Goal: Task Accomplishment & Management: Manage account settings

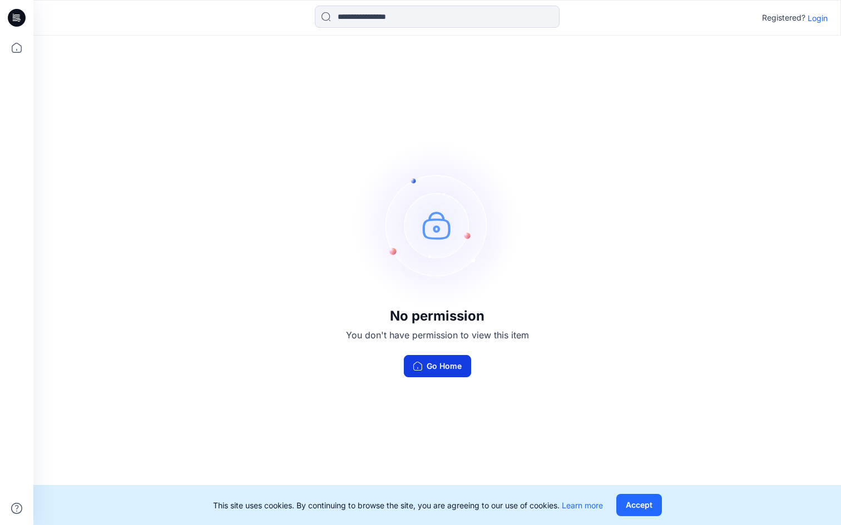
click at [444, 317] on button "Go Home" at bounding box center [437, 366] width 67 height 22
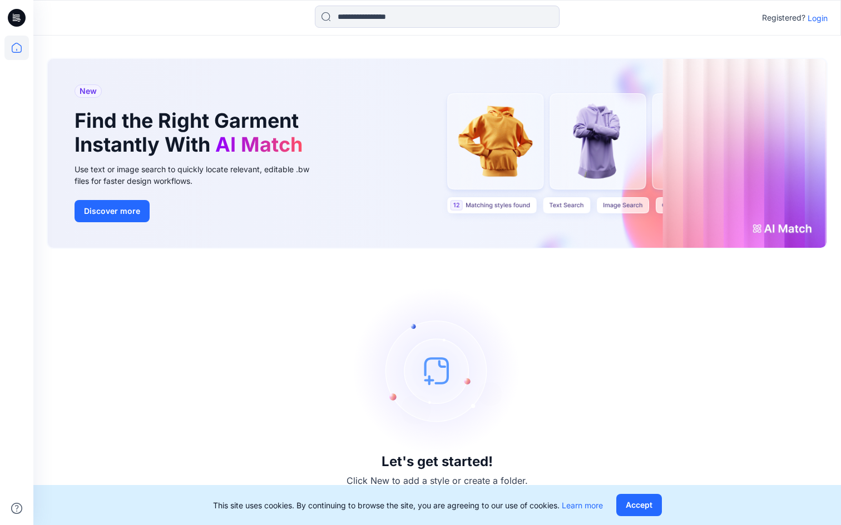
click at [444, 18] on p "Login" at bounding box center [817, 18] width 20 height 12
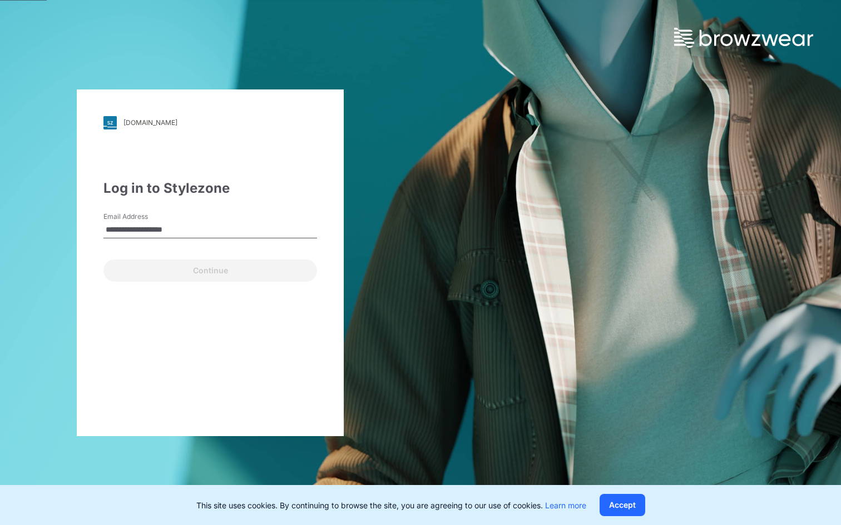
type input "**********"
click at [103, 260] on button "Continue" at bounding box center [210, 271] width 214 height 22
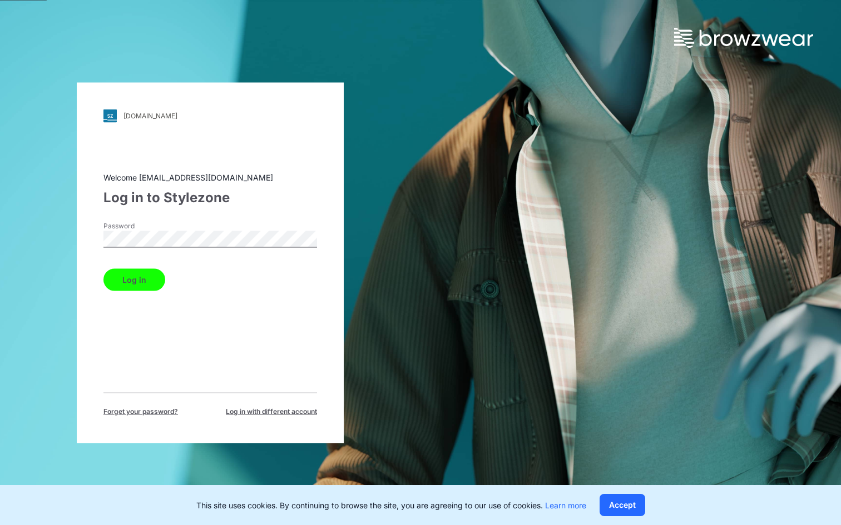
click at [103, 269] on button "Log in" at bounding box center [134, 280] width 62 height 22
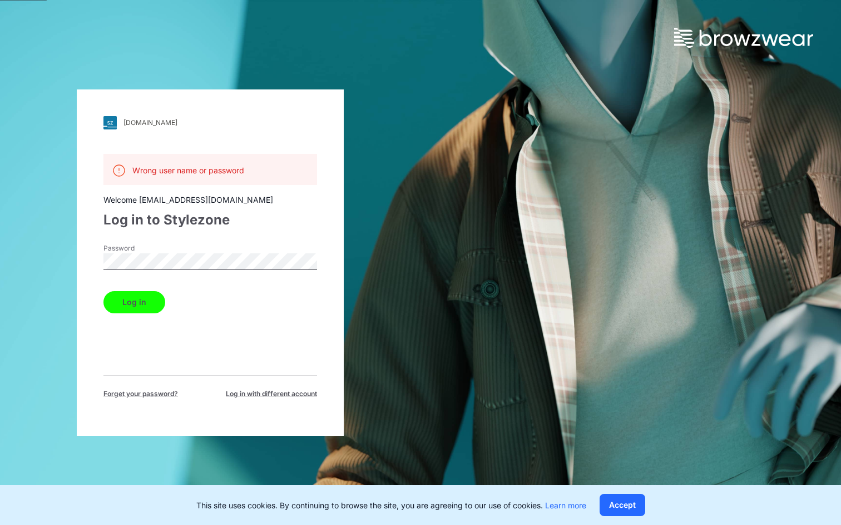
click at [96, 259] on div "walmart.stylezone.com Loading... Wrong user name or password Welcome bonny.cai@…" at bounding box center [210, 263] width 267 height 347
click at [131, 296] on button "Log in" at bounding box center [134, 302] width 62 height 22
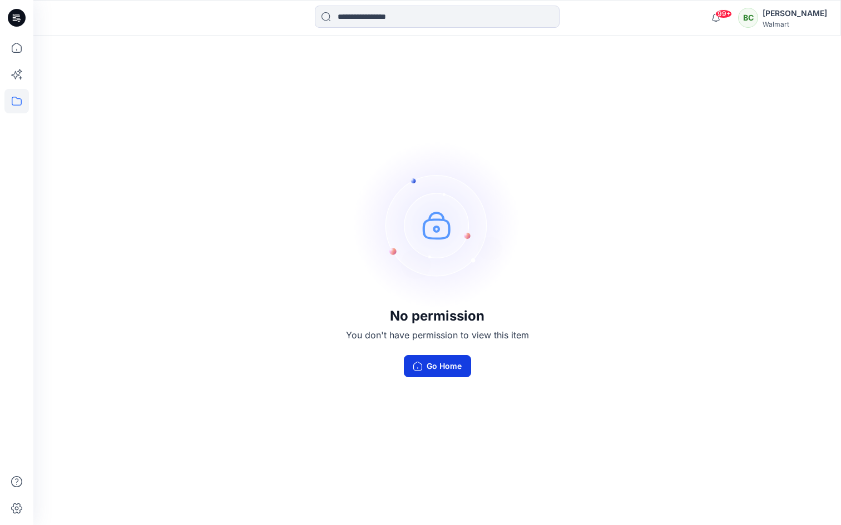
click at [448, 370] on button "Go Home" at bounding box center [437, 366] width 67 height 22
